Goal: Navigation & Orientation: Find specific page/section

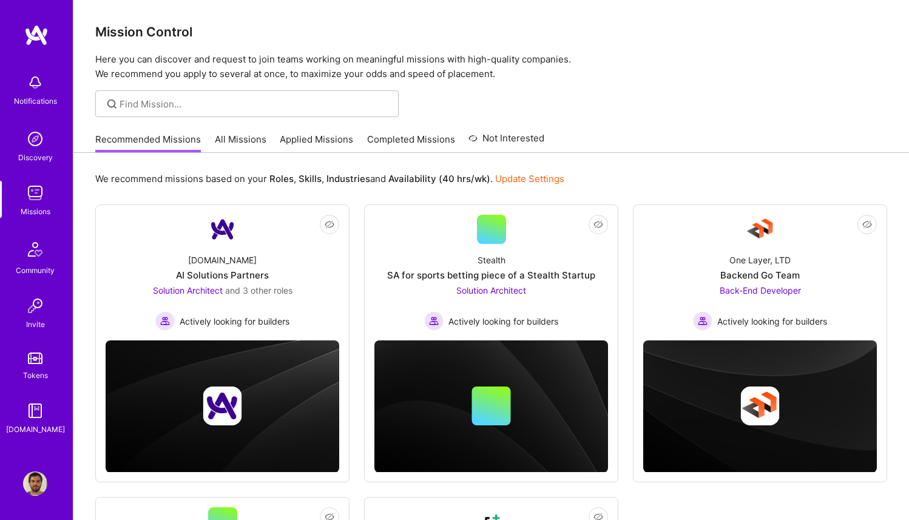
click at [35, 481] on img at bounding box center [35, 483] width 24 height 24
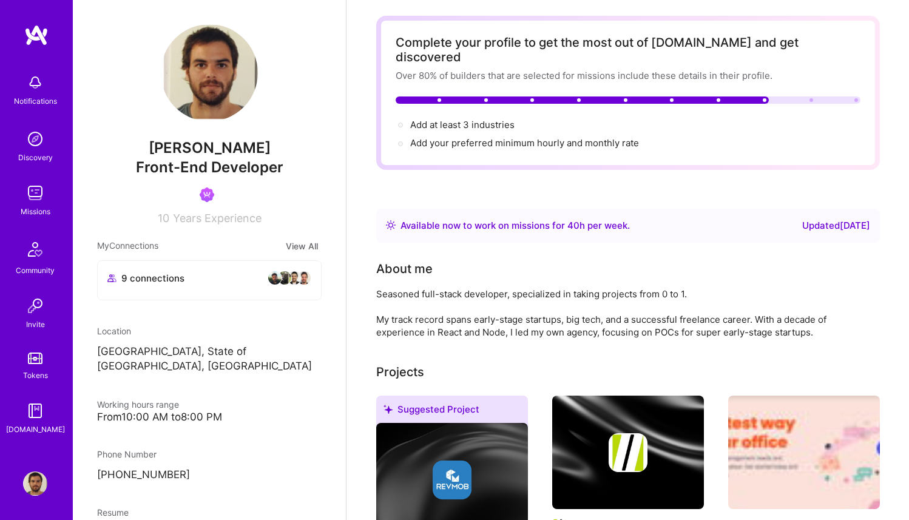
scroll to position [50, 0]
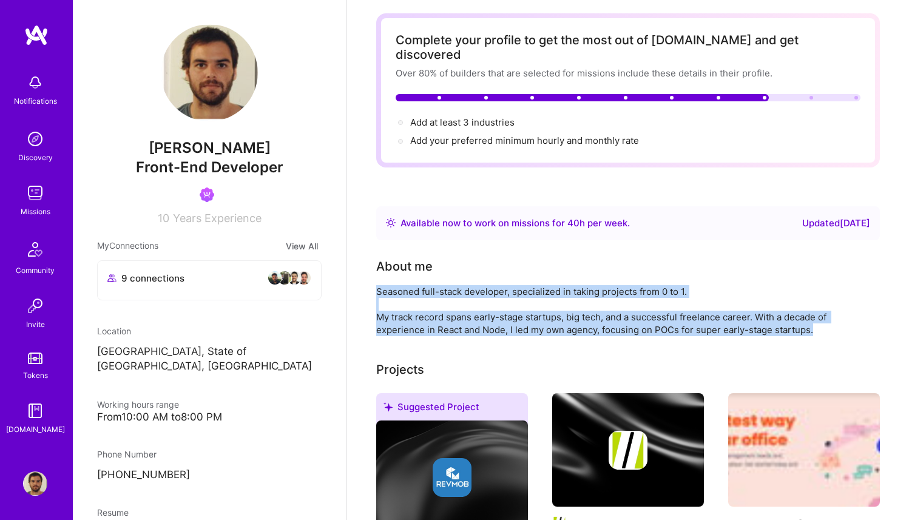
drag, startPoint x: 813, startPoint y: 316, endPoint x: 368, endPoint y: 270, distance: 447.1
copy div "Seasoned full-stack developer, specialized in taking projects from 0 to 1. My t…"
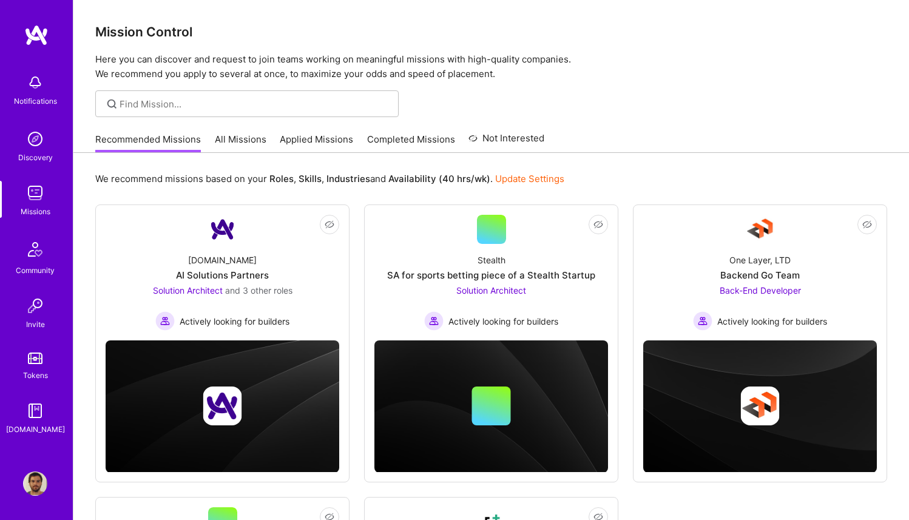
click at [33, 484] on img at bounding box center [35, 483] width 24 height 24
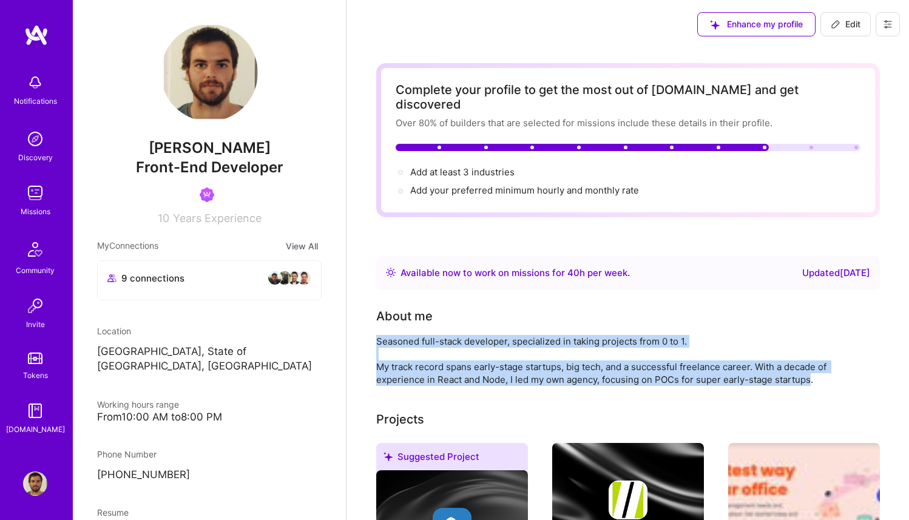
drag, startPoint x: 812, startPoint y: 367, endPoint x: 374, endPoint y: 325, distance: 439.5
copy div "Seasoned full-stack developer, specialized in taking projects from 0 to 1. My t…"
